Goal: Information Seeking & Learning: Learn about a topic

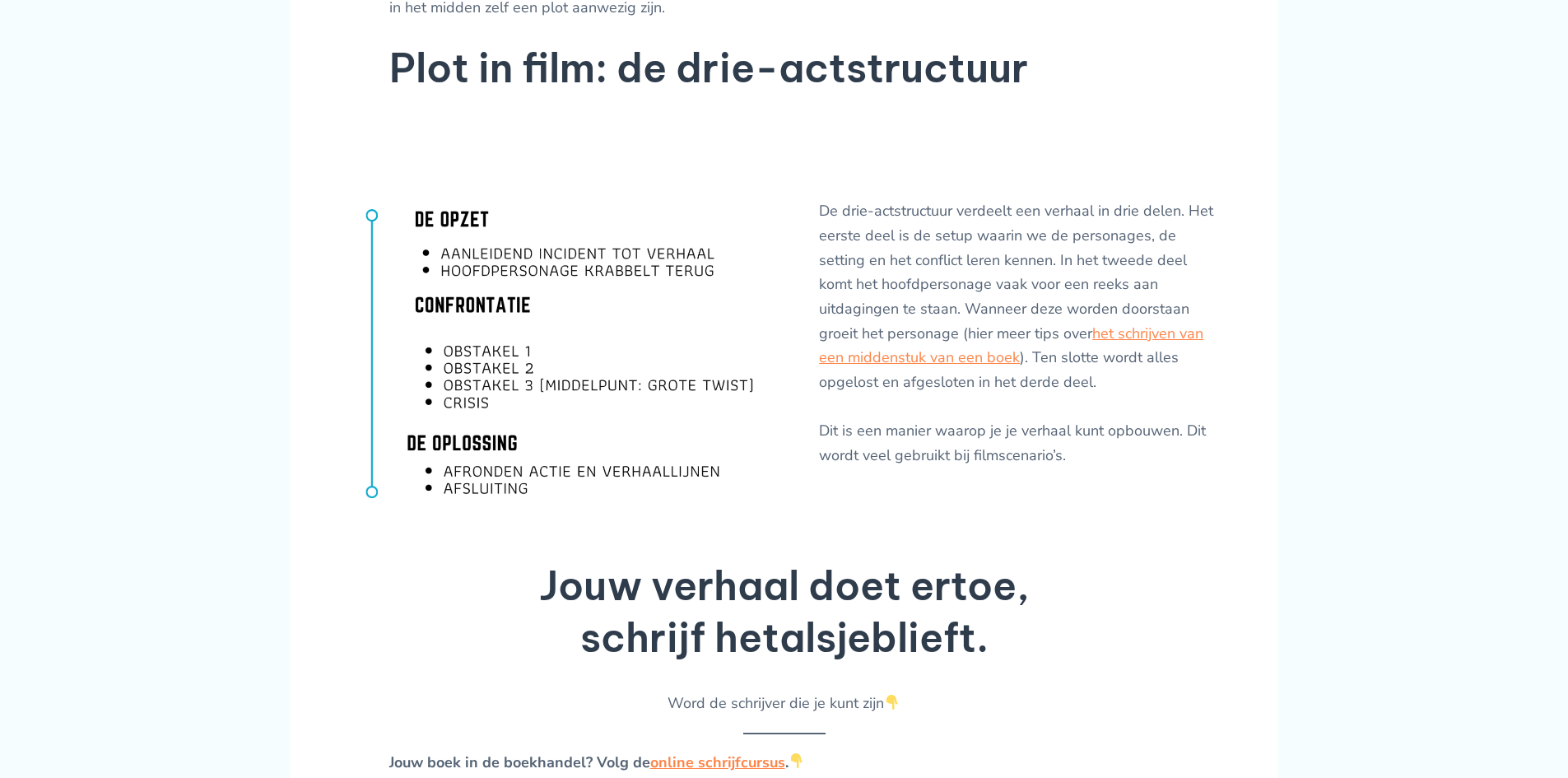
scroll to position [2635, 0]
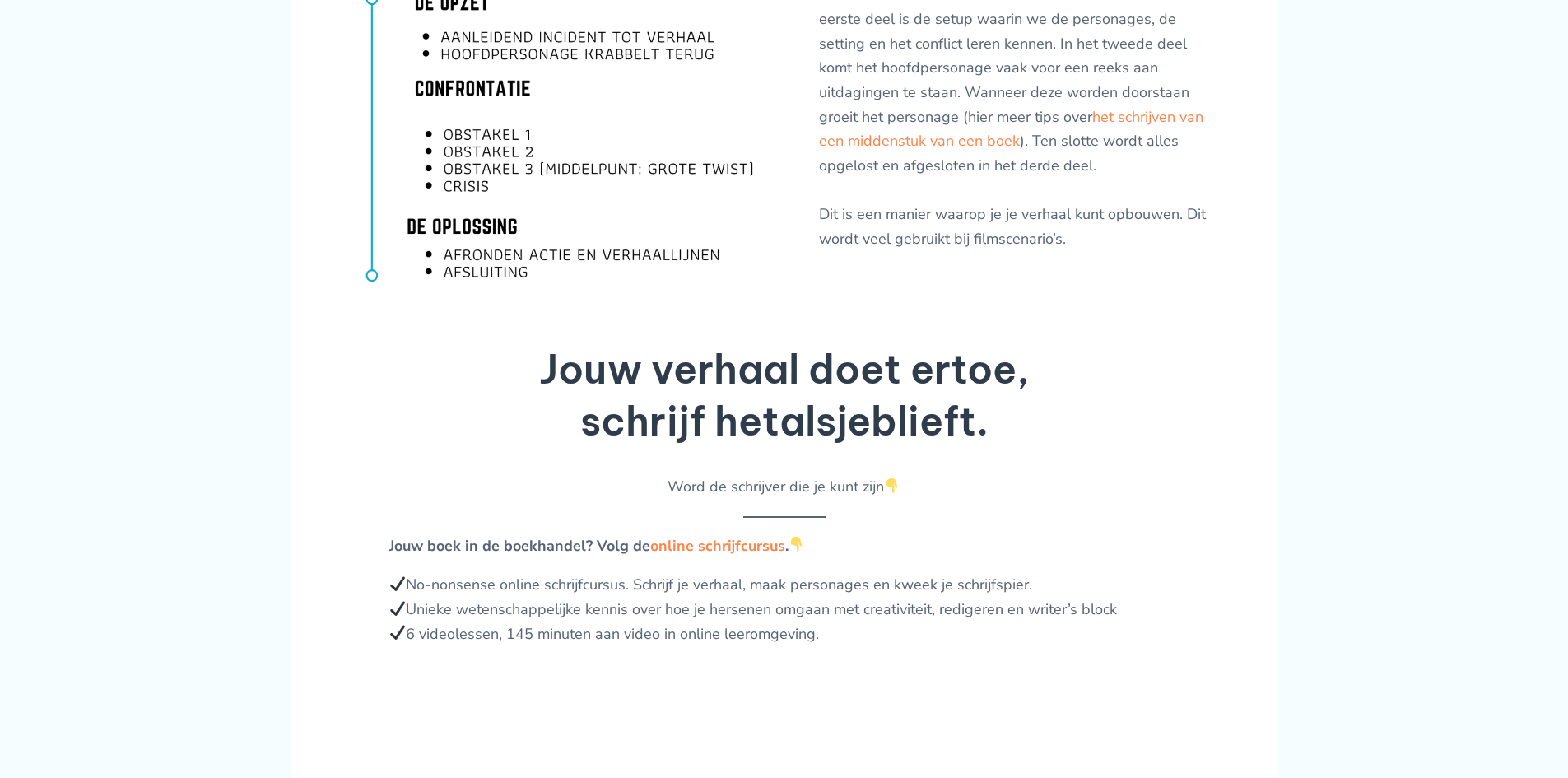
scroll to position [2554, 0]
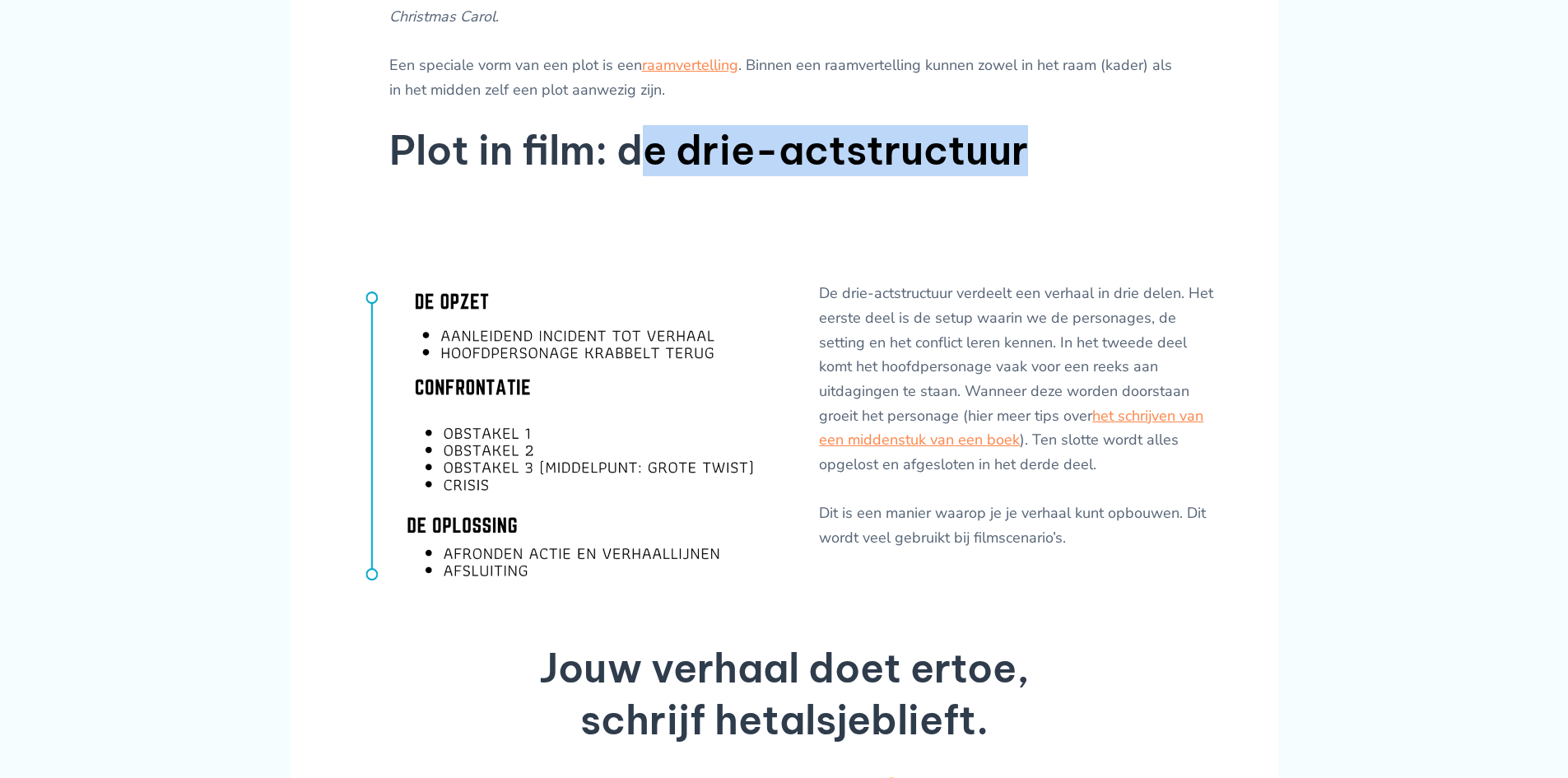
drag, startPoint x: 630, startPoint y: 123, endPoint x: 1072, endPoint y: 144, distance: 442.5
click at [1072, 144] on h2 "Plot in film: de drie-actstructuur" at bounding box center [784, 150] width 790 height 51
click at [1061, 136] on h2 "Plot in film: de drie-actstructuur" at bounding box center [784, 150] width 790 height 51
drag, startPoint x: 802, startPoint y: 129, endPoint x: 628, endPoint y: 124, distance: 174.1
click at [628, 125] on h2 "Plot in film: de drie-actstructuur" at bounding box center [784, 150] width 790 height 51
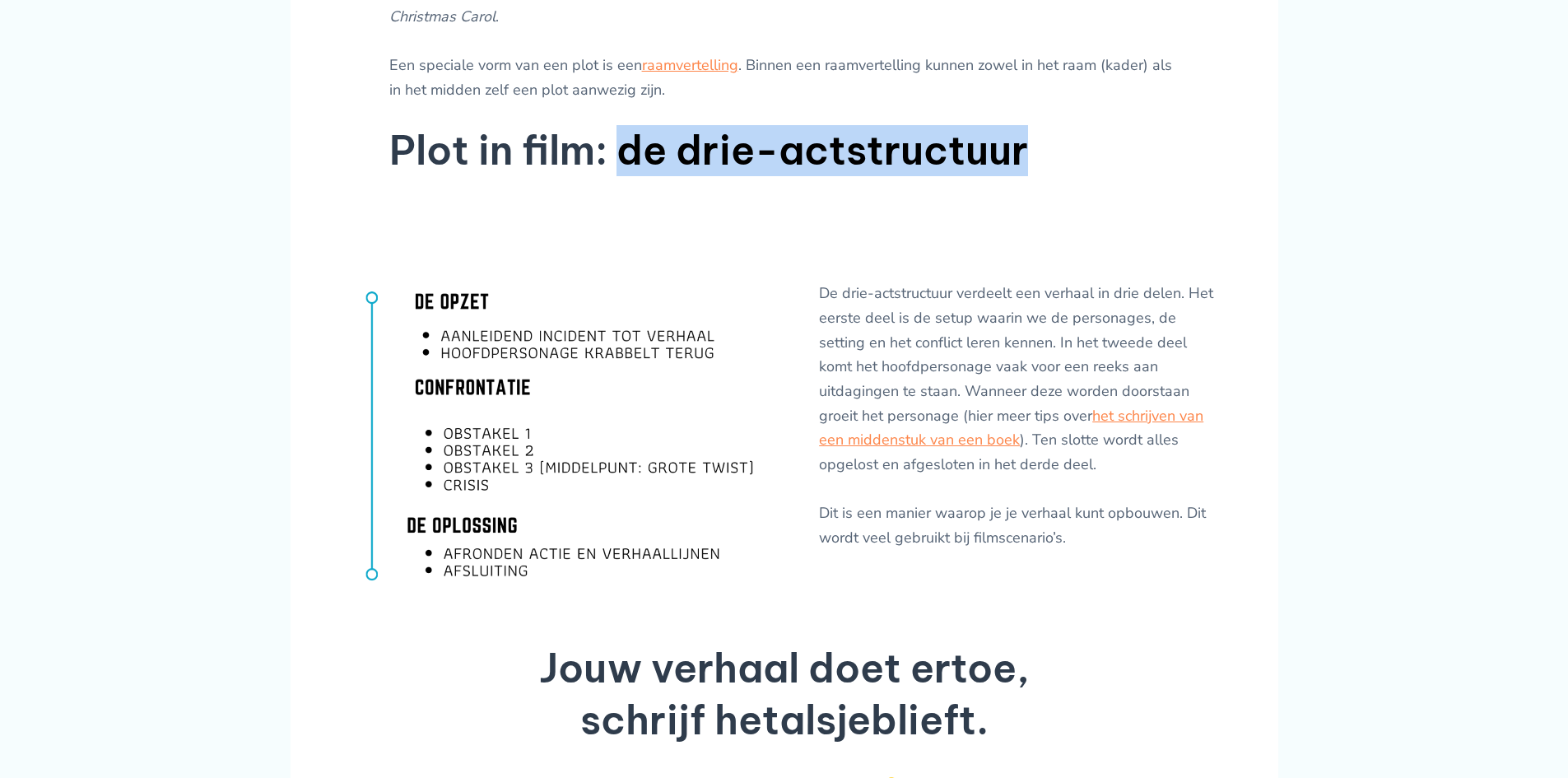
copy h2 "de drie-actstructuur"
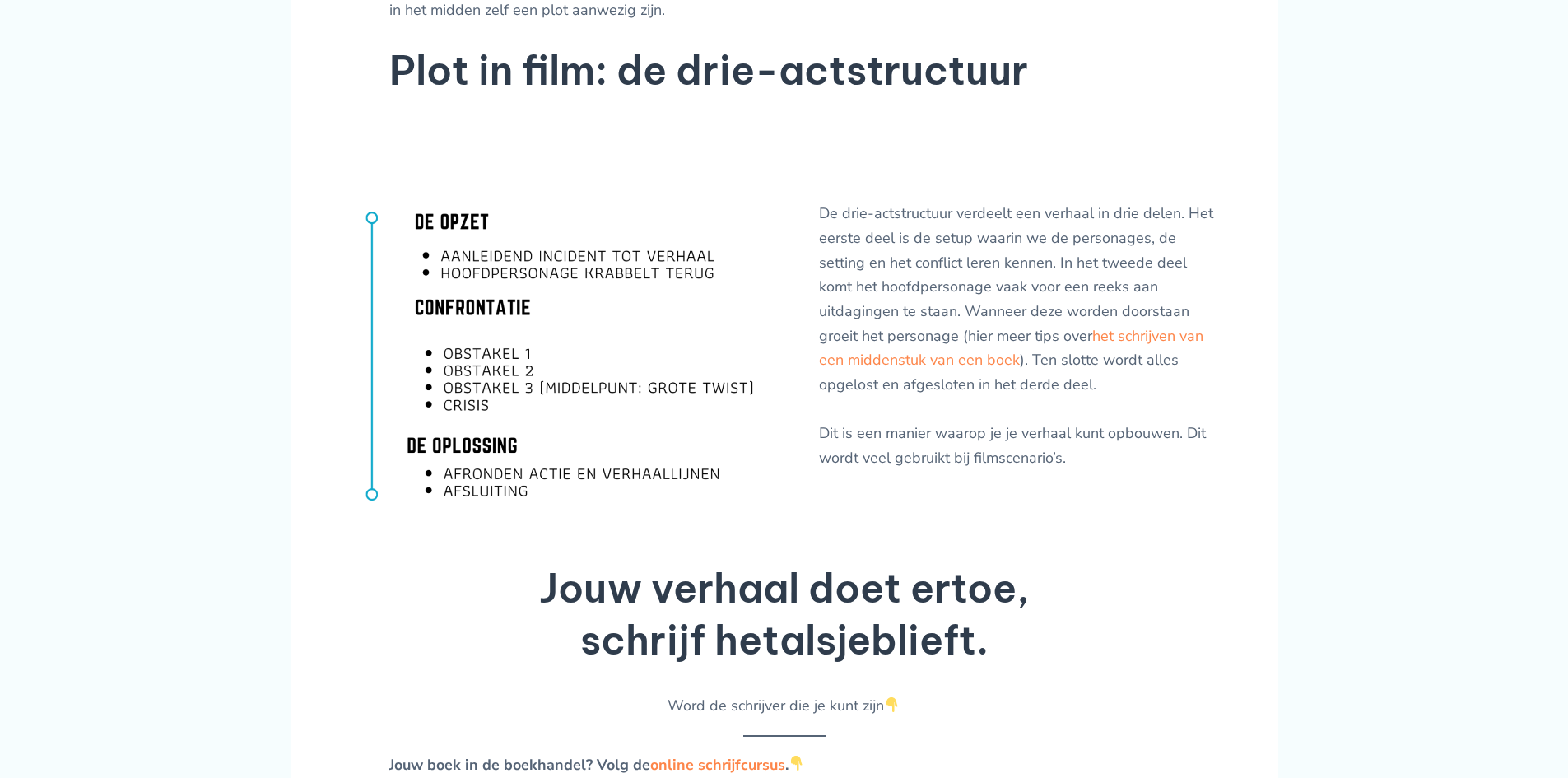
scroll to position [2634, 0]
